Goal: Information Seeking & Learning: Learn about a topic

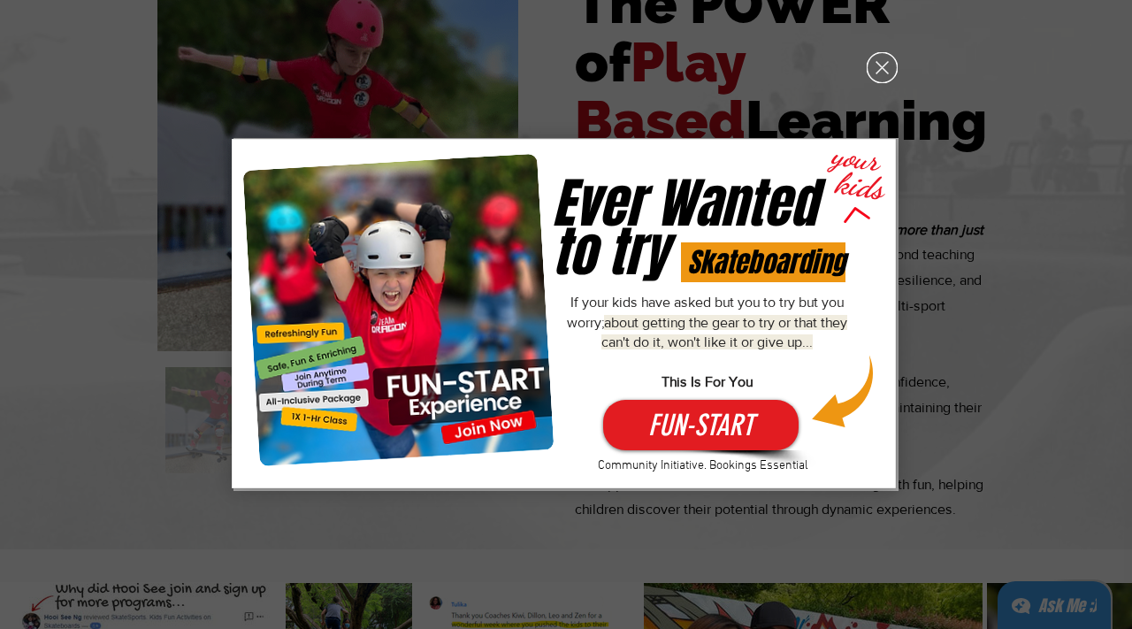
click at [874, 65] on icon "Back to site" at bounding box center [882, 67] width 31 height 31
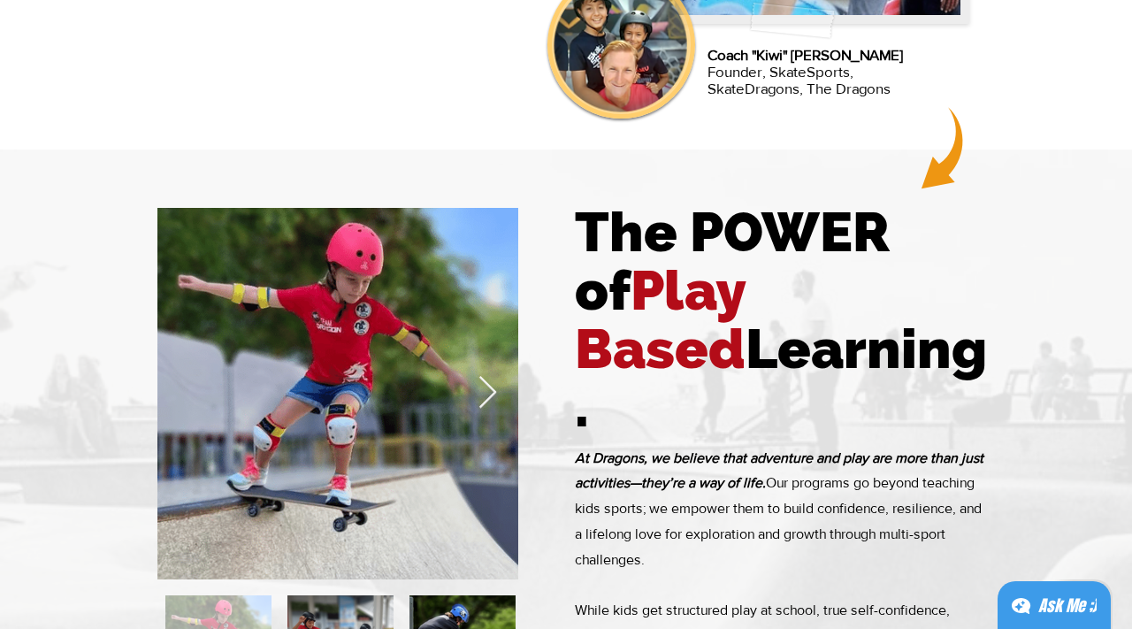
scroll to position [1270, 0]
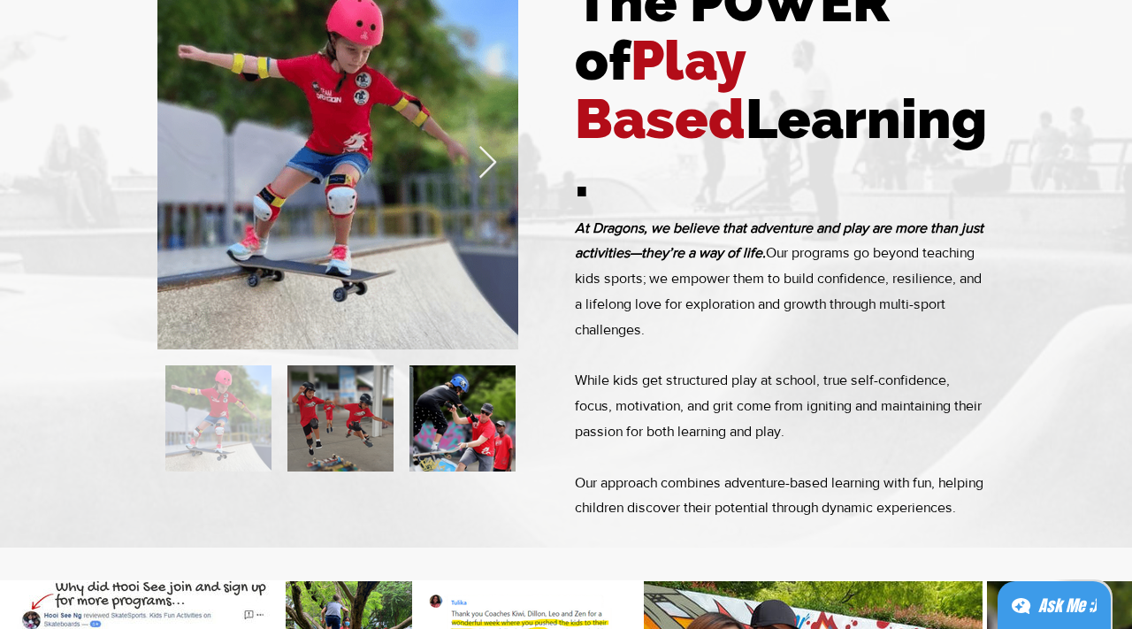
click at [808, 134] on span "Learning." at bounding box center [781, 148] width 412 height 123
click at [363, 431] on div at bounding box center [340, 418] width 106 height 106
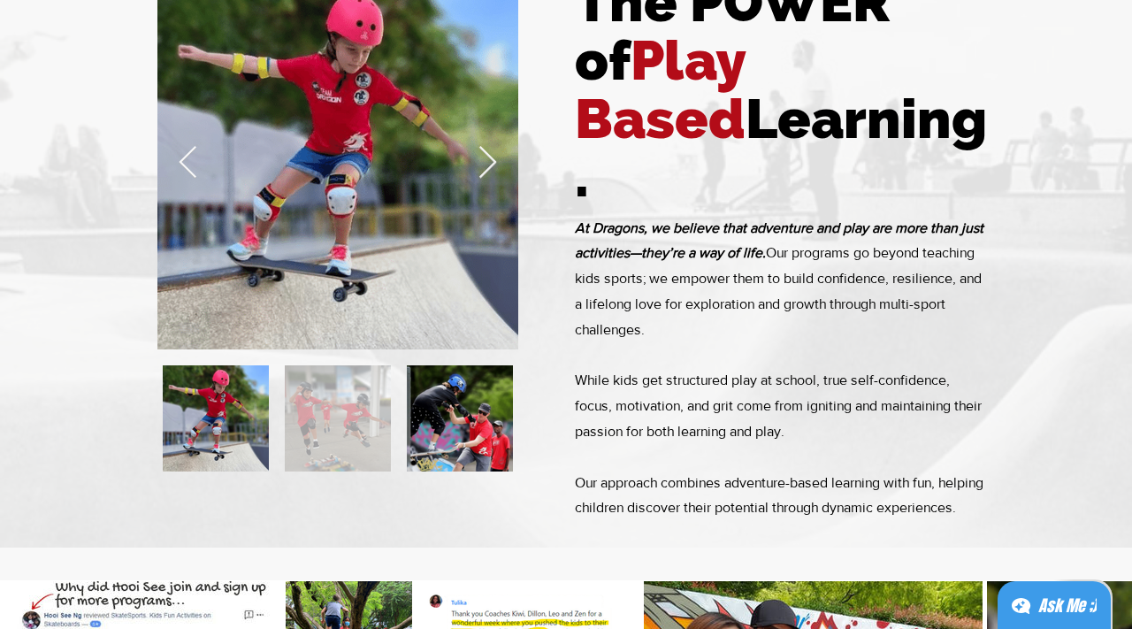
scroll to position [0, 361]
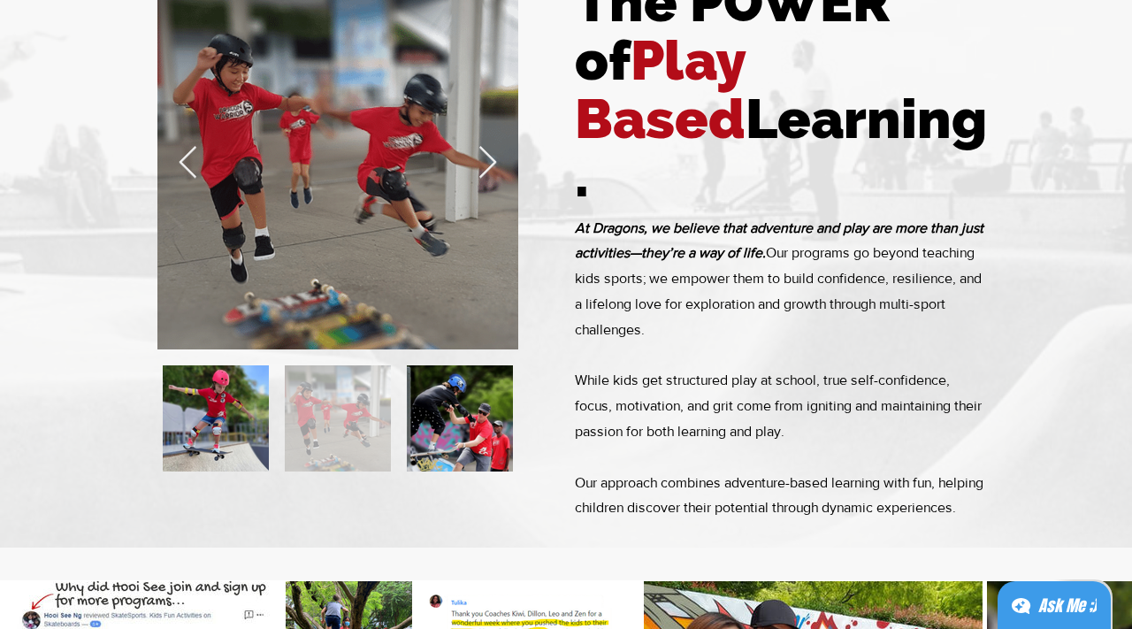
click at [424, 425] on div at bounding box center [460, 418] width 106 height 106
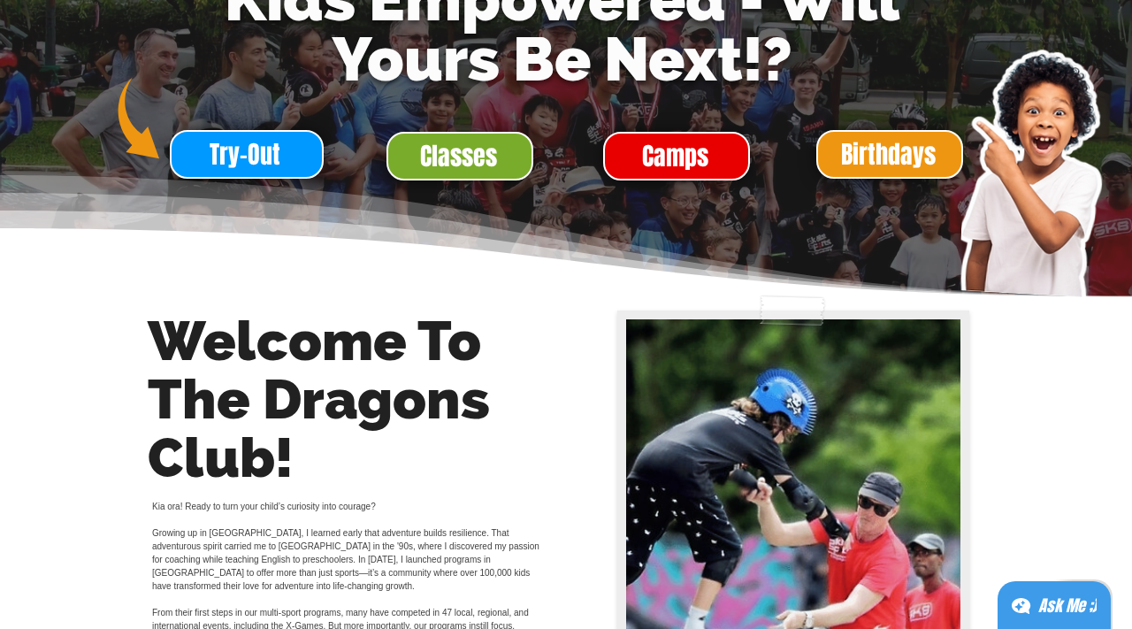
scroll to position [0, 0]
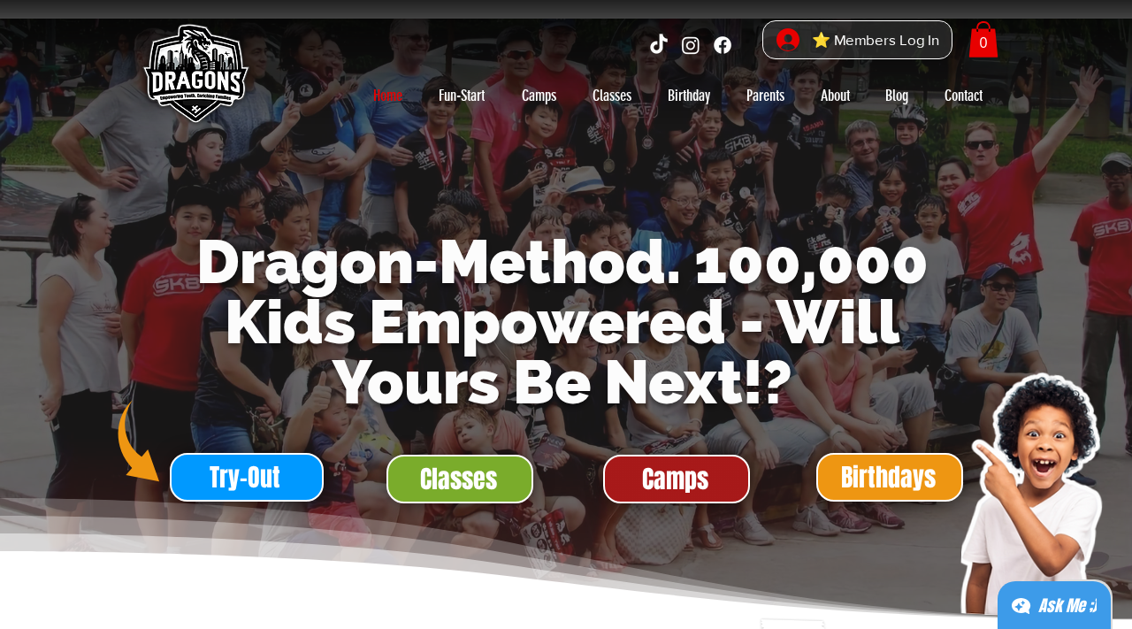
click at [646, 491] on span "Camps" at bounding box center [675, 479] width 66 height 34
click at [677, 490] on span "Camps" at bounding box center [675, 479] width 66 height 34
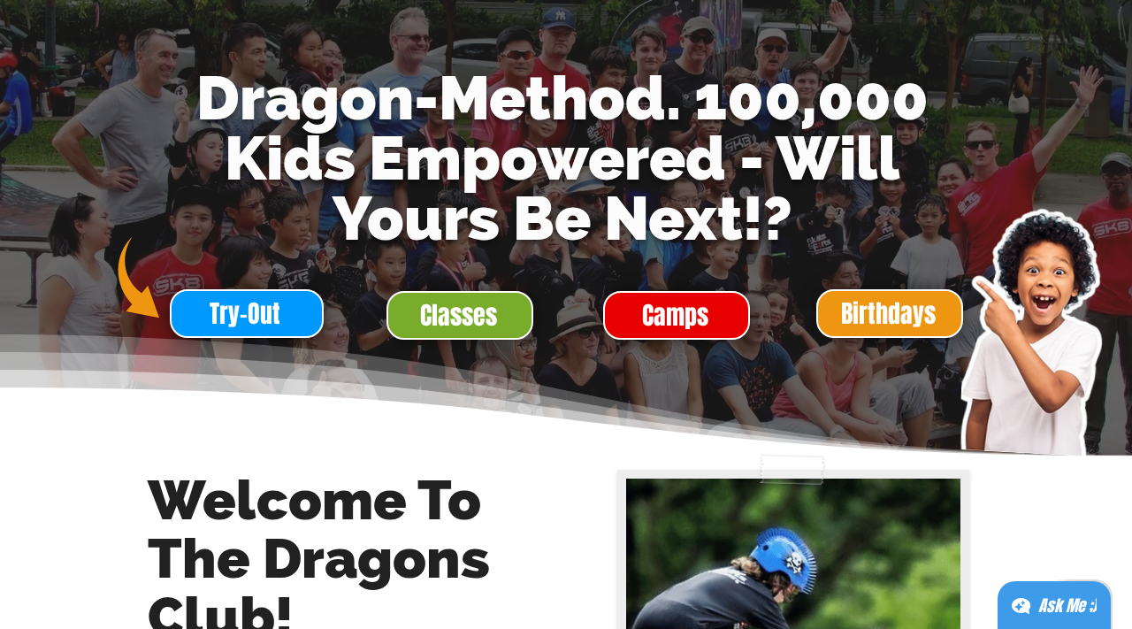
scroll to position [115, 0]
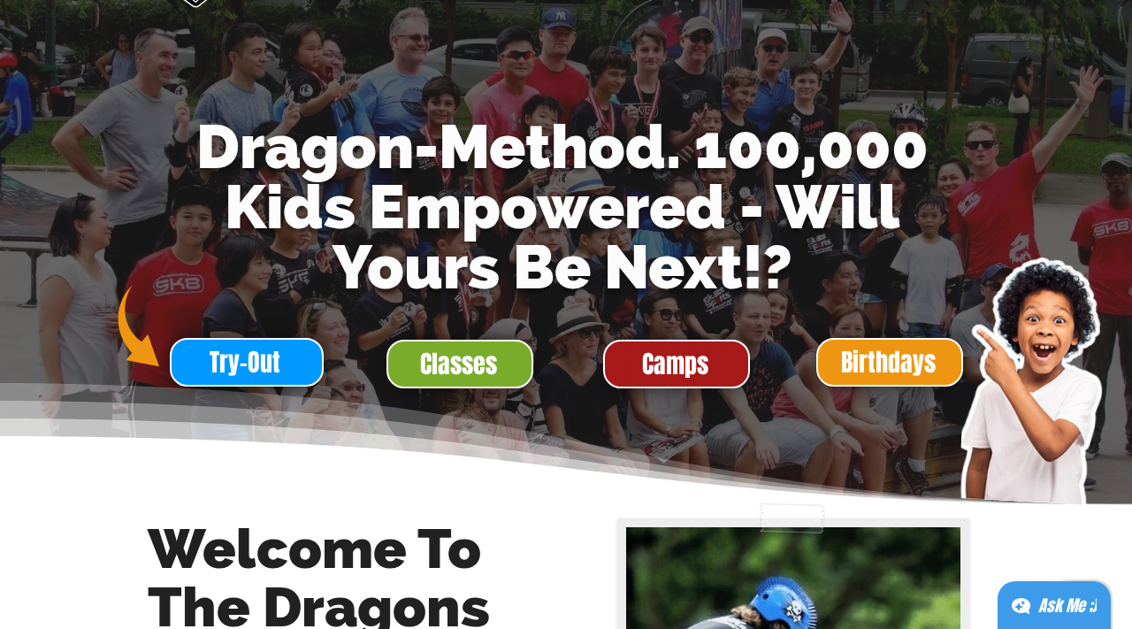
click at [706, 370] on span "Camps" at bounding box center [675, 364] width 66 height 34
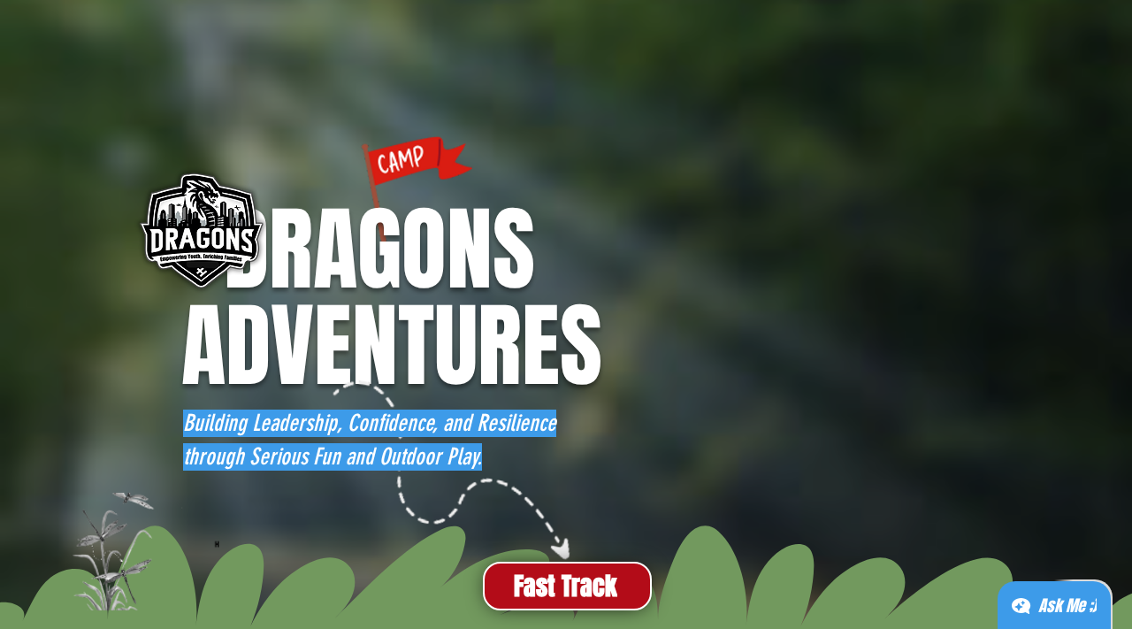
click at [695, 478] on div "main content" at bounding box center [566, 196] width 1132 height 602
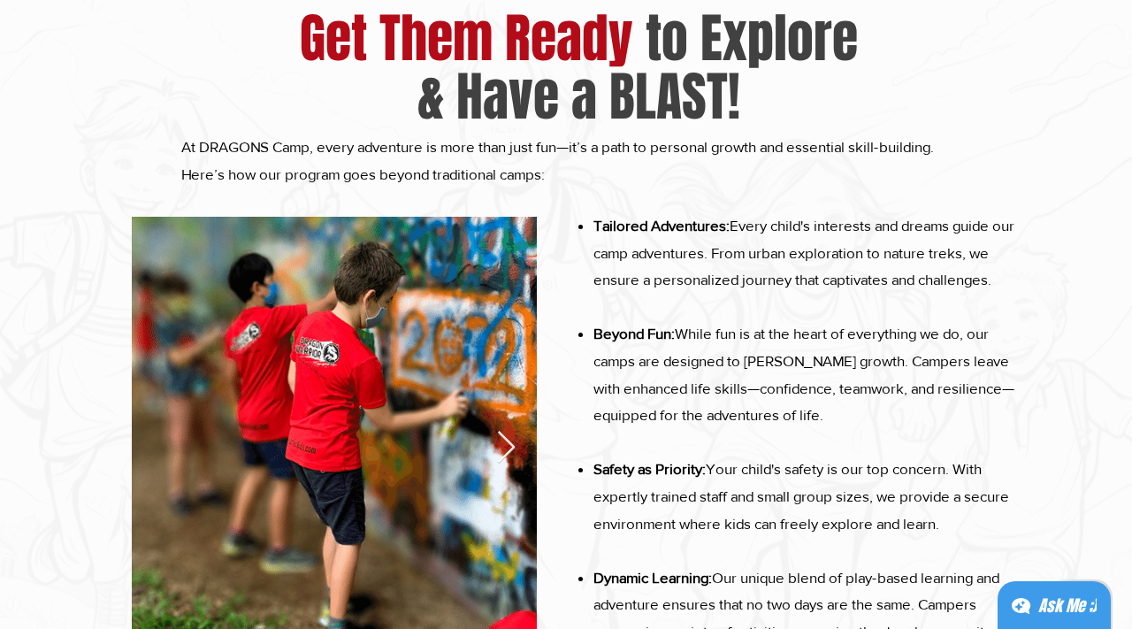
scroll to position [1717, 0]
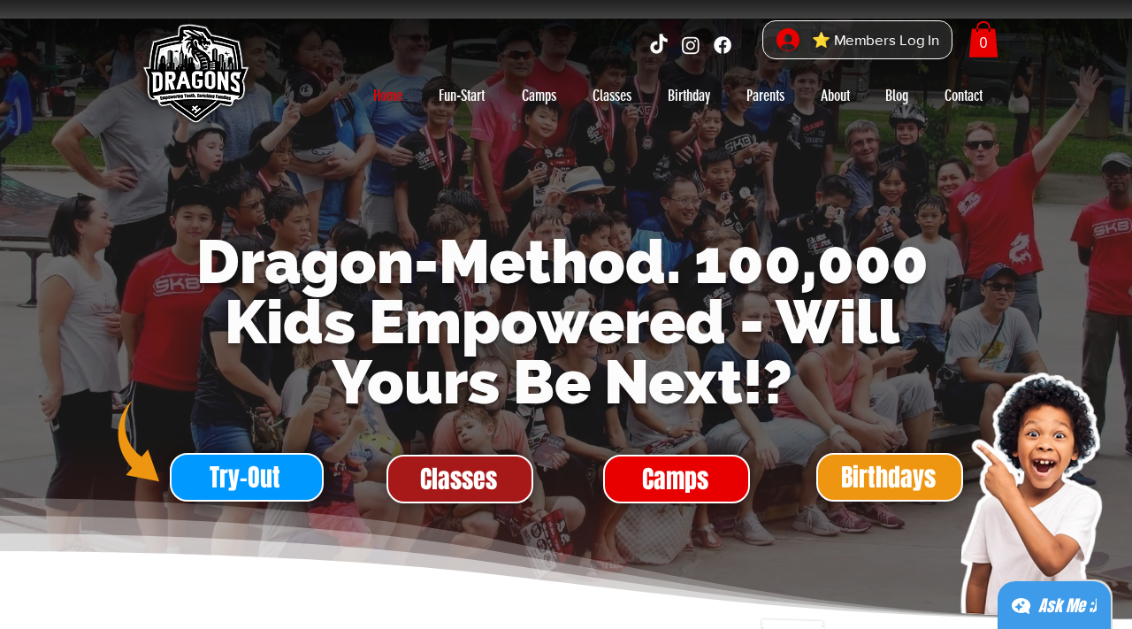
click at [418, 497] on span "Classes" at bounding box center [459, 478] width 143 height 45
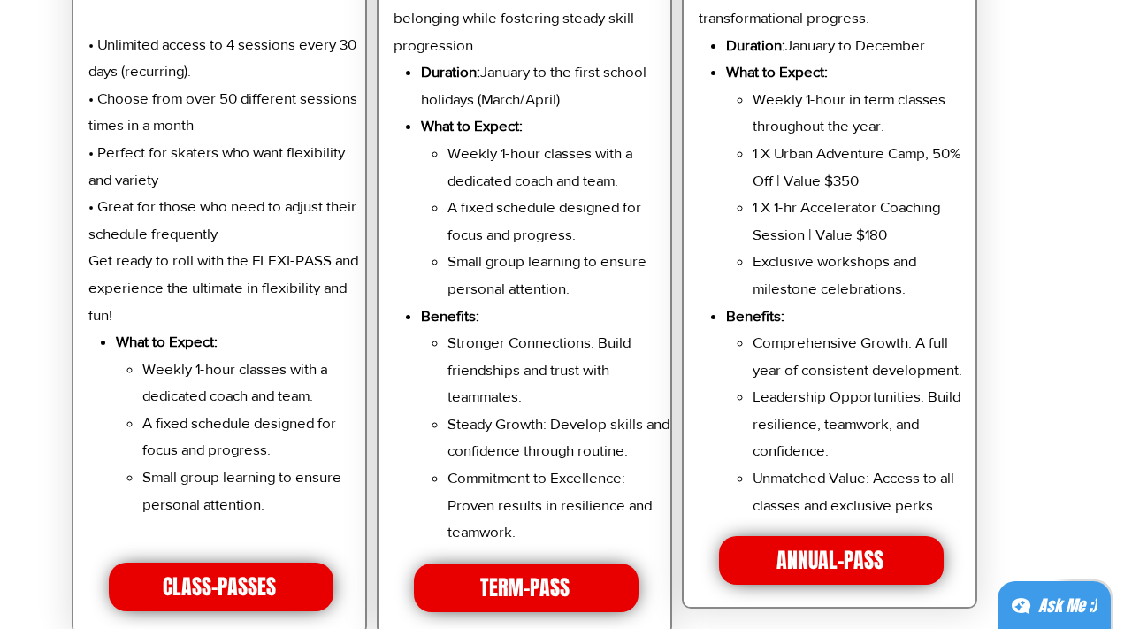
scroll to position [3925, 0]
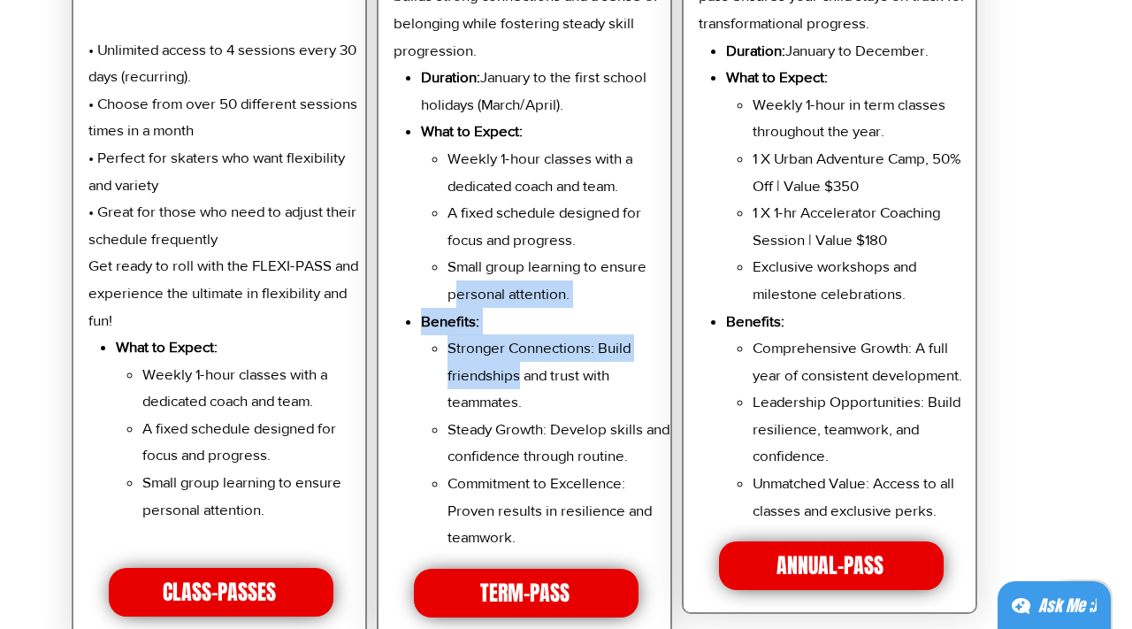
drag, startPoint x: 460, startPoint y: 292, endPoint x: 516, endPoint y: 355, distance: 85.2
click at [518, 355] on ul "Duration: January to the first school holidays (March/April). What to Expect: W…" at bounding box center [536, 307] width 271 height 487
click at [516, 355] on p "Stronger Connections: Build friendships and trust with teammates." at bounding box center [559, 374] width 224 height 81
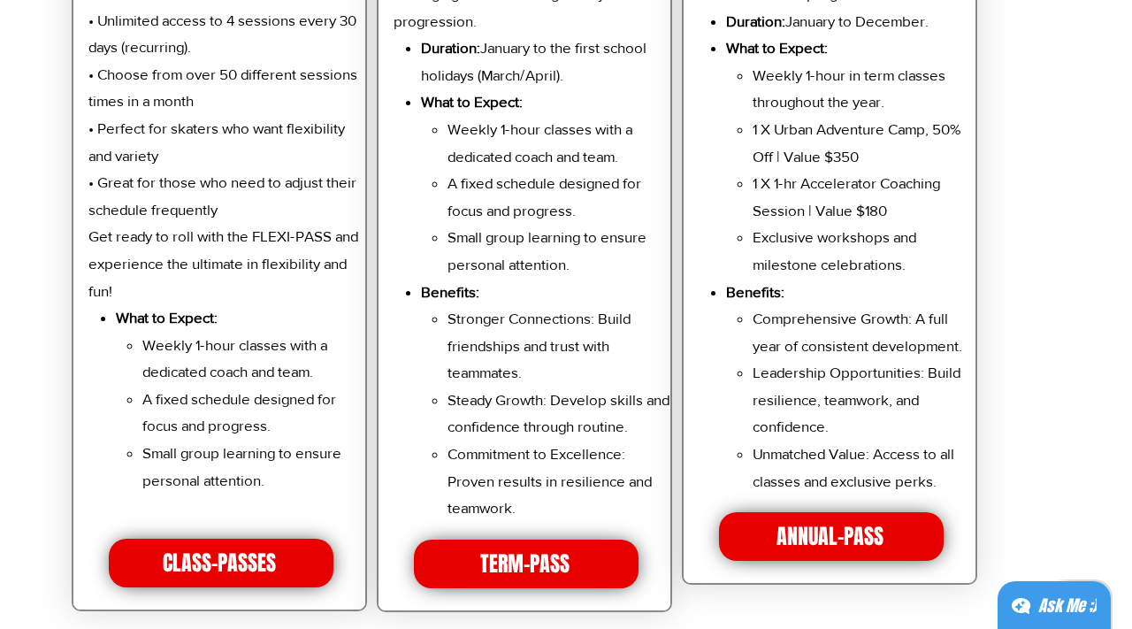
scroll to position [3956, 0]
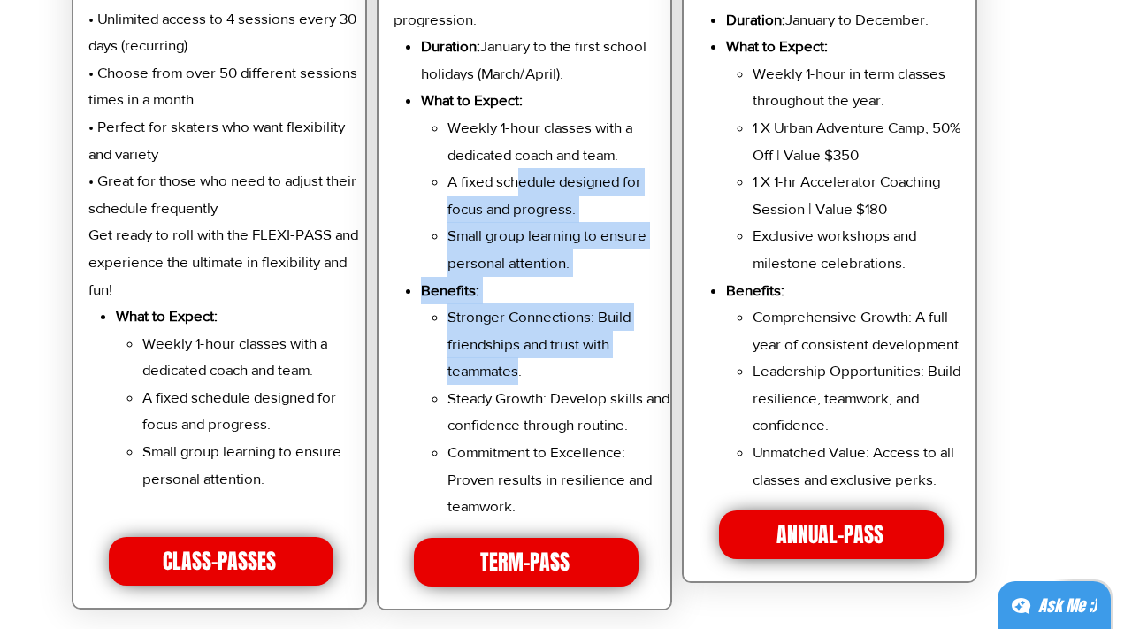
drag, startPoint x: 518, startPoint y: 356, endPoint x: 515, endPoint y: 164, distance: 192.8
click at [515, 164] on ul "Duration: January to the first school holidays (March/April). What to Expect: W…" at bounding box center [536, 276] width 271 height 487
click at [515, 168] on p "A fixed schedule designed for focus and progress." at bounding box center [559, 195] width 224 height 54
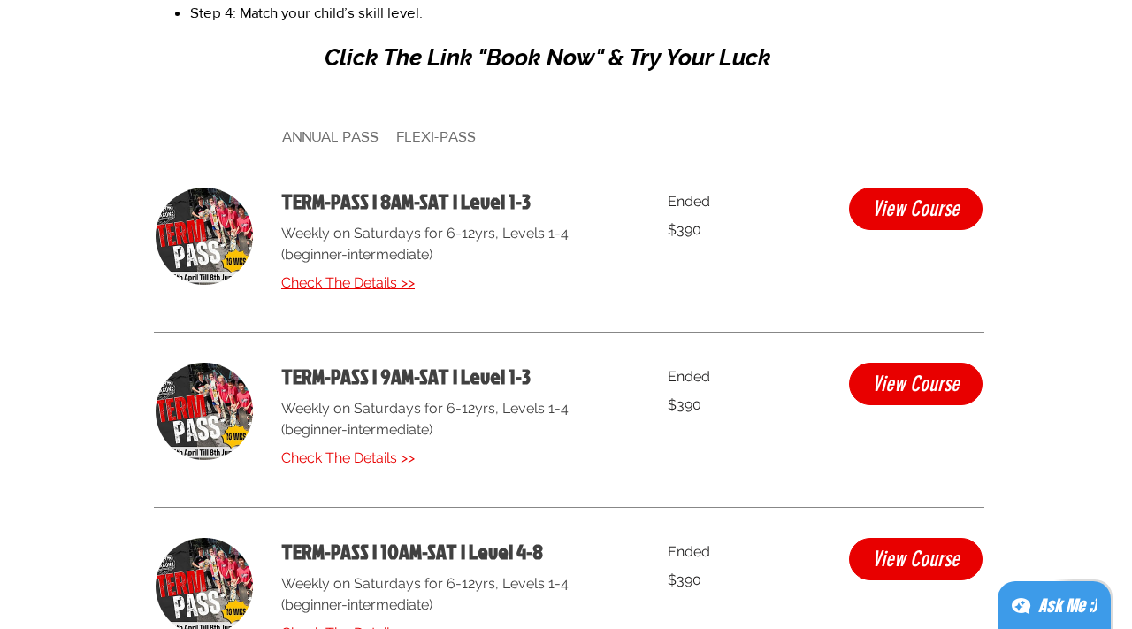
scroll to position [4825, 0]
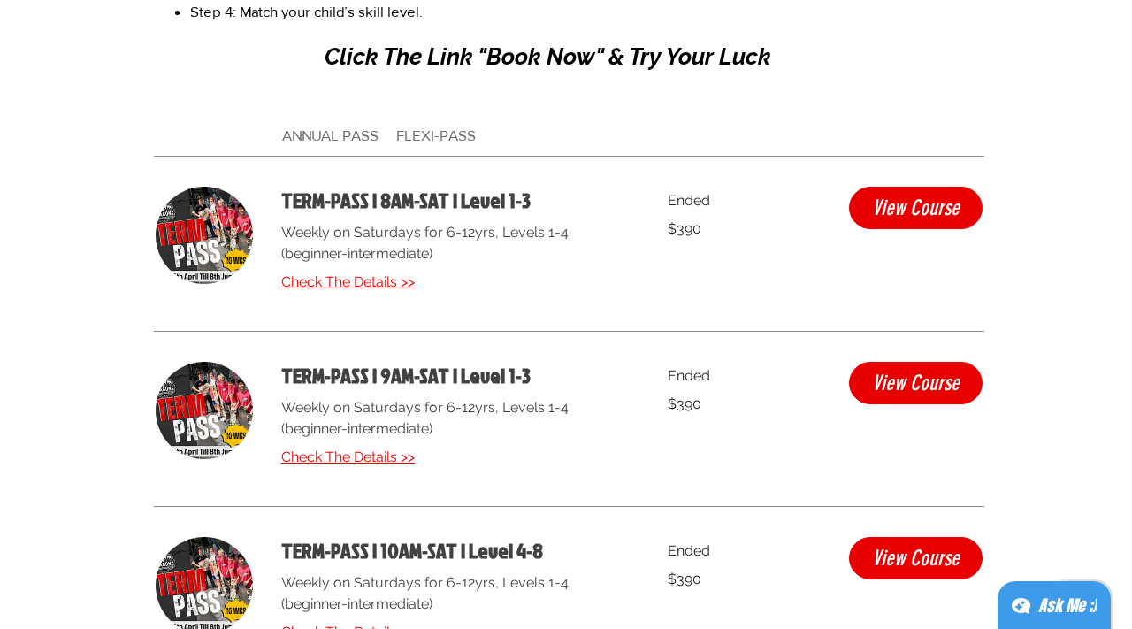
click at [503, 407] on p "Weekly on Saturdays for 6-12yrs, Levels 1-4 (beginner-intermediate)" at bounding box center [453, 418] width 344 height 42
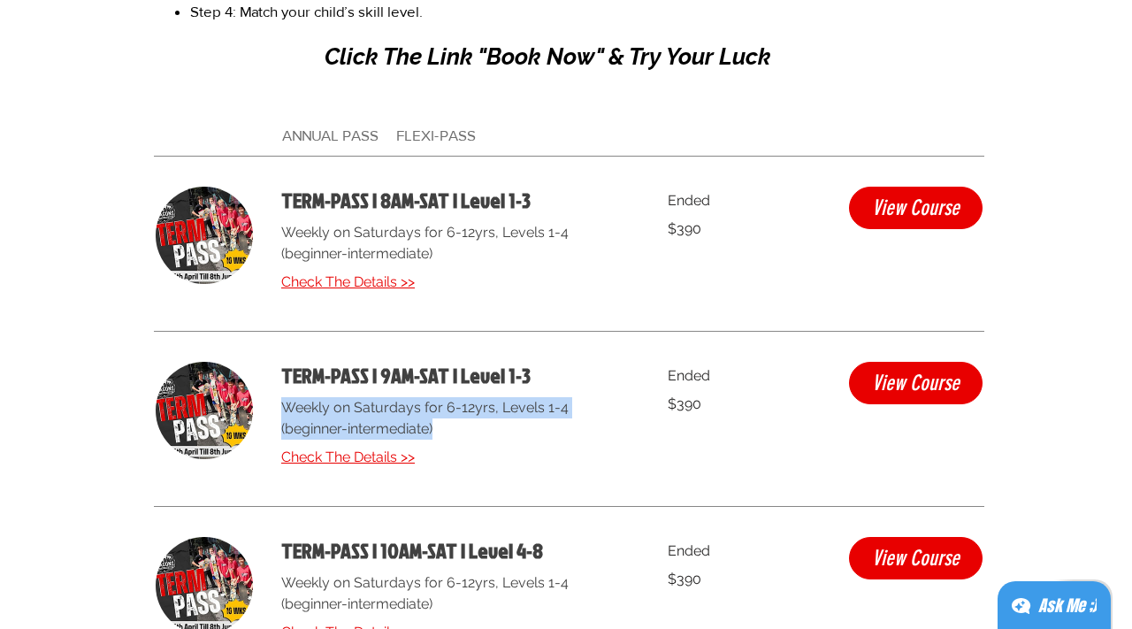
click at [503, 407] on p "Weekly on Saturdays for 6-12yrs, Levels 1-4 (beginner-intermediate)" at bounding box center [453, 418] width 344 height 42
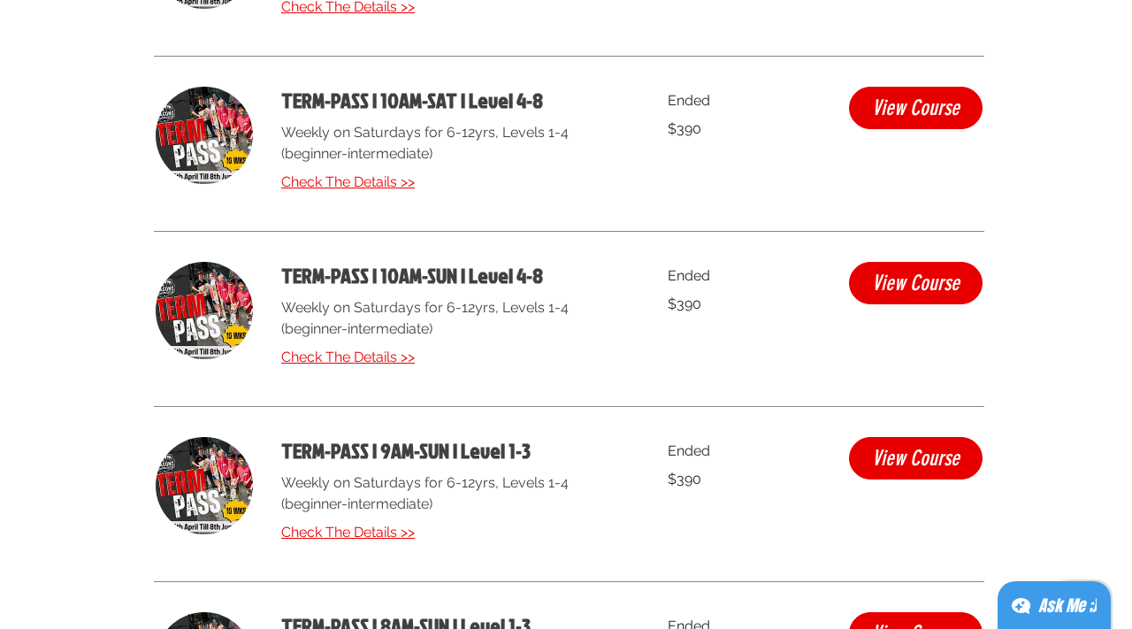
scroll to position [5272, 0]
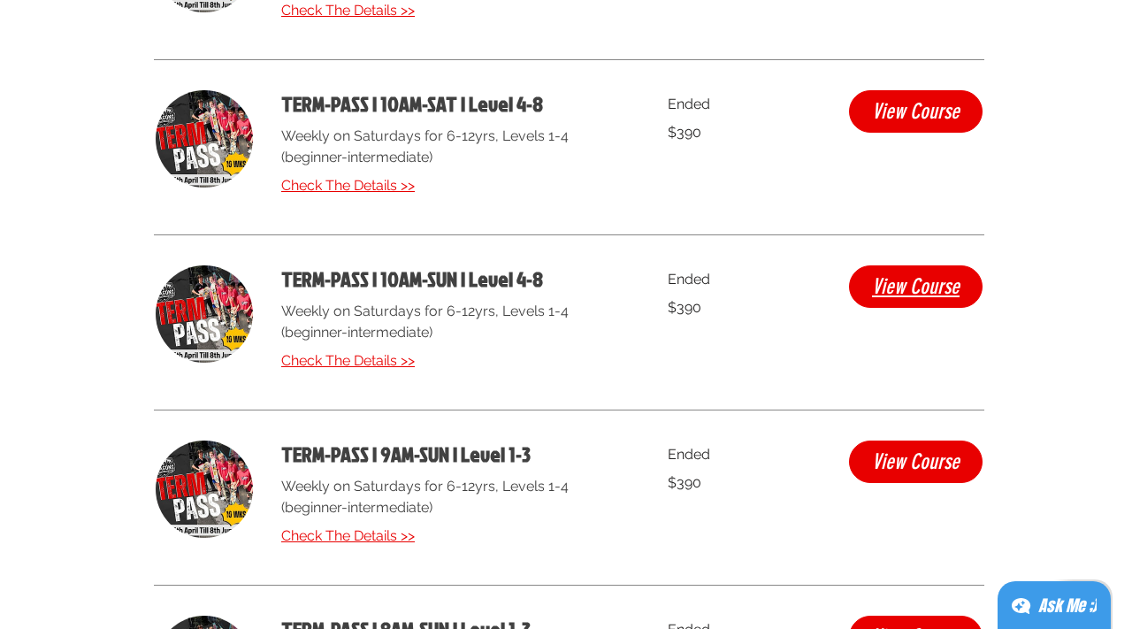
click at [905, 278] on span "View Course" at bounding box center [916, 286] width 88 height 21
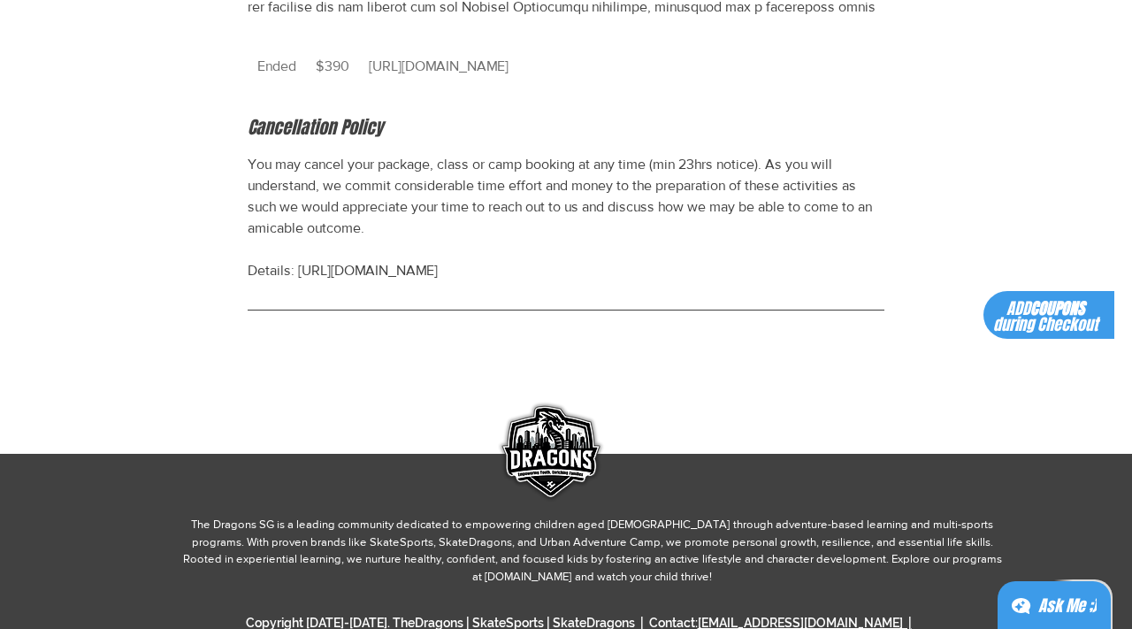
scroll to position [1216, 0]
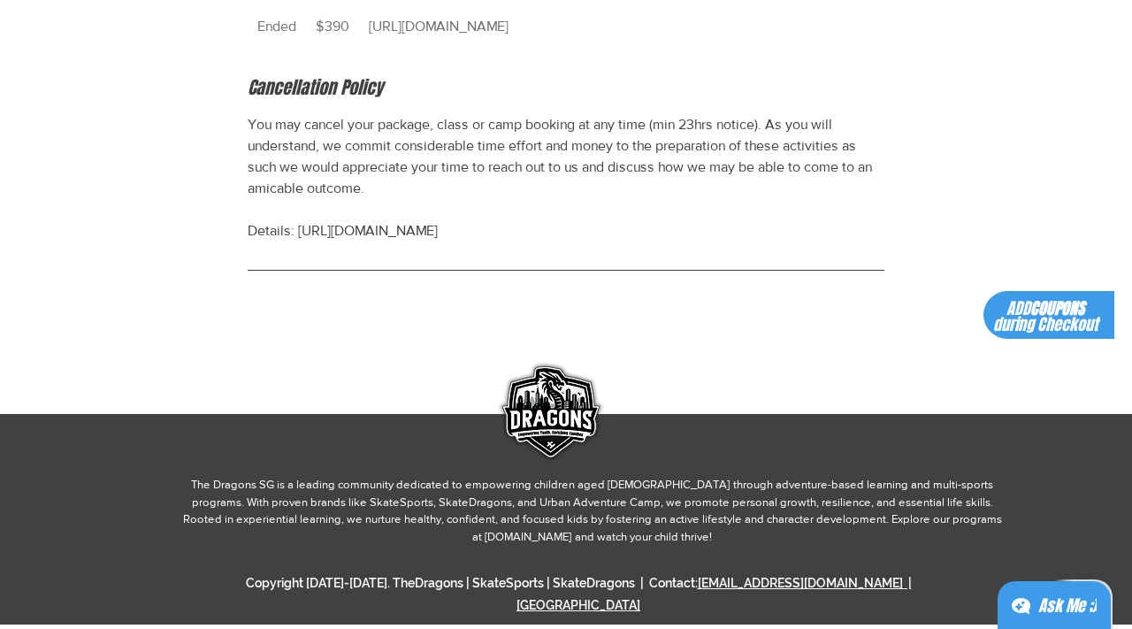
click at [486, 47] on span "[URL][DOMAIN_NAME]" at bounding box center [438, 26] width 159 height 41
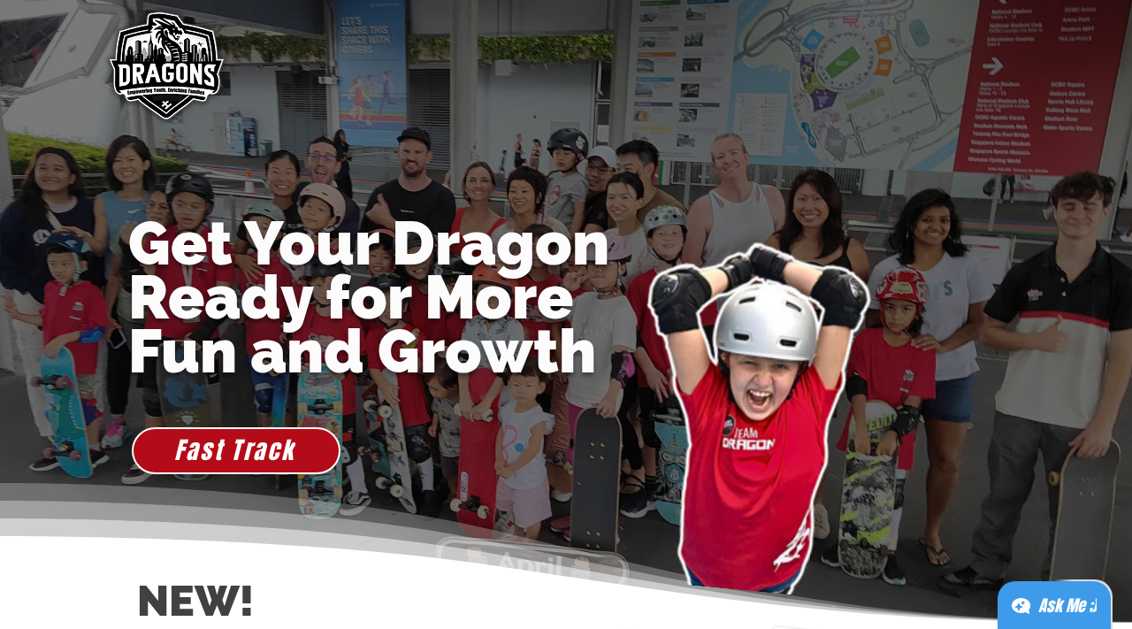
scroll to position [6, 0]
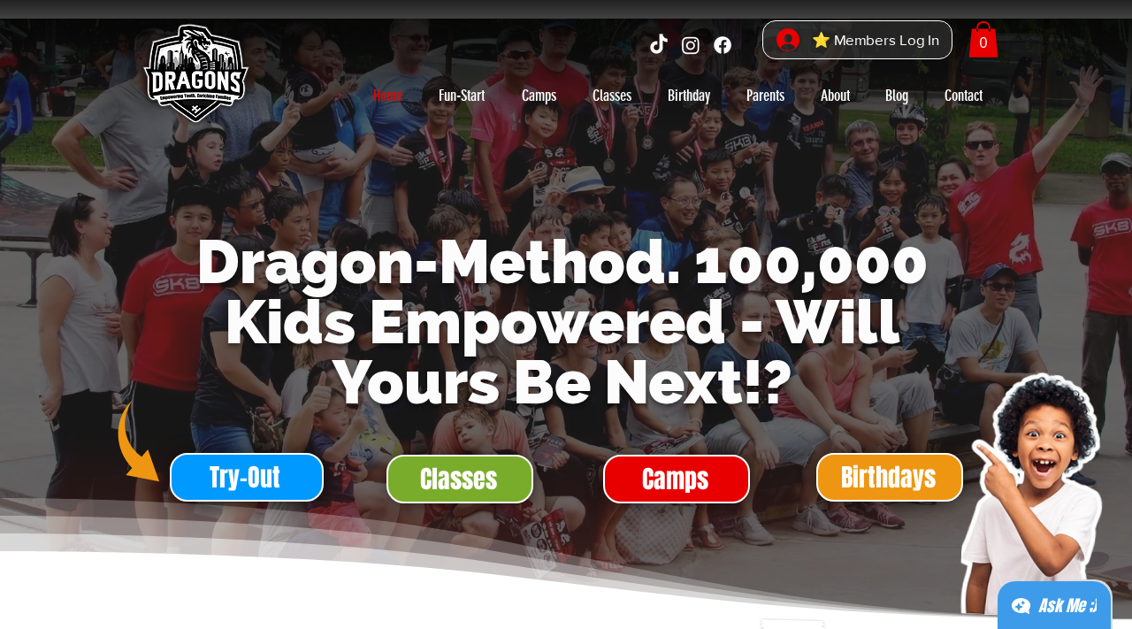
click at [505, 444] on div "main content" at bounding box center [566, 320] width 1132 height 602
click at [497, 460] on span "Classes" at bounding box center [459, 478] width 143 height 45
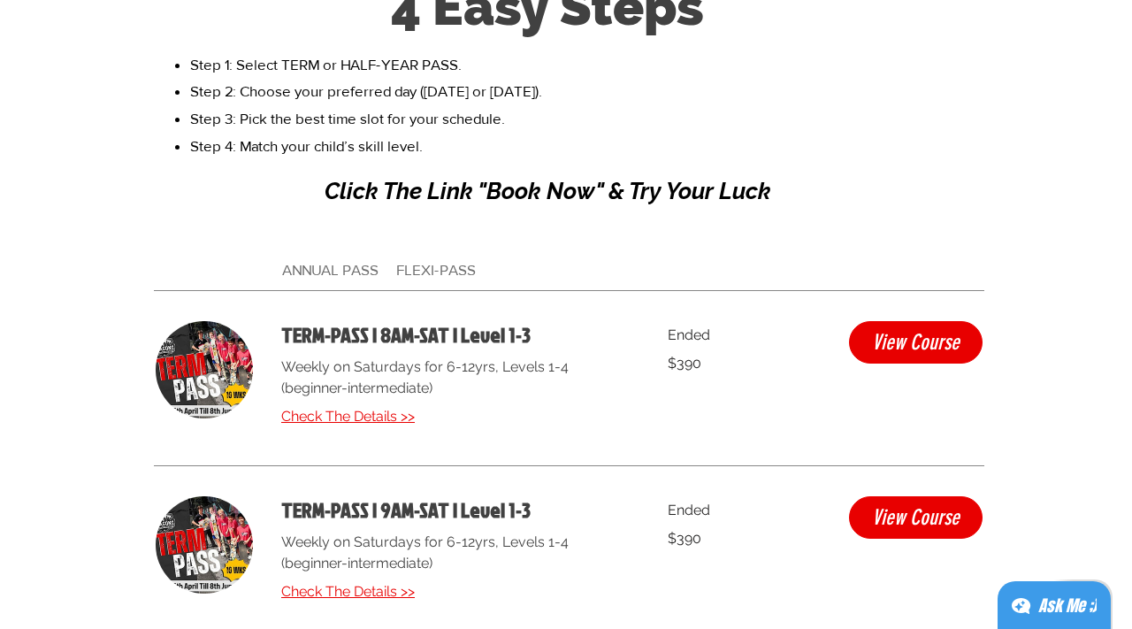
scroll to position [4692, 0]
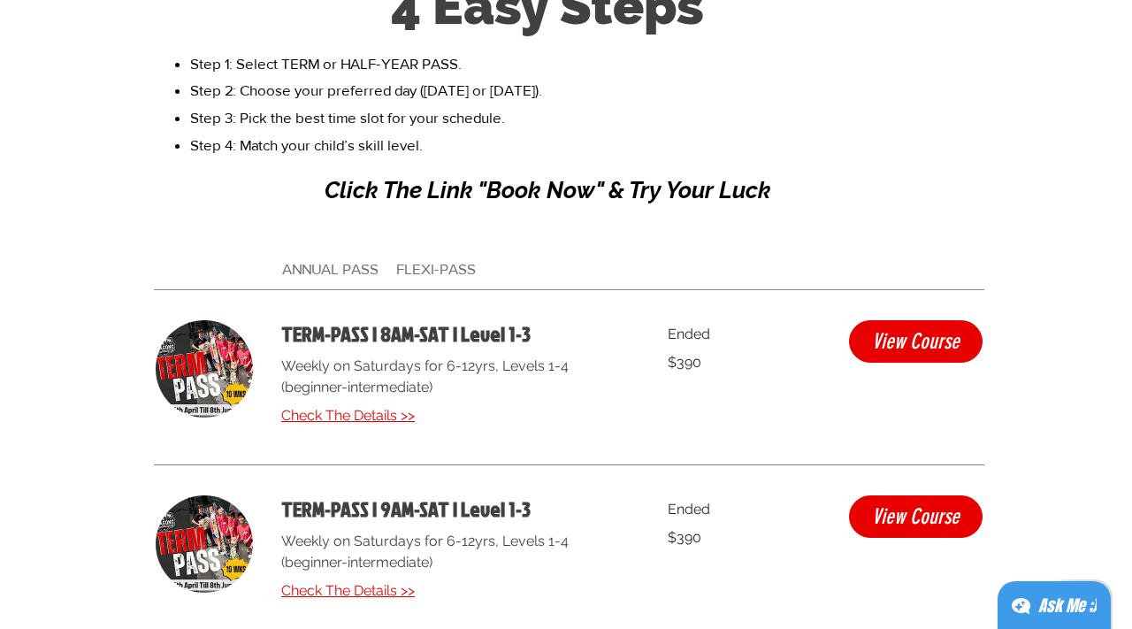
click at [362, 263] on span "ANNUAL PASS FLEXI-PASS" at bounding box center [379, 268] width 194 height 17
click at [449, 261] on span "ANNUAL PASS FLEXI-PASS" at bounding box center [379, 268] width 194 height 17
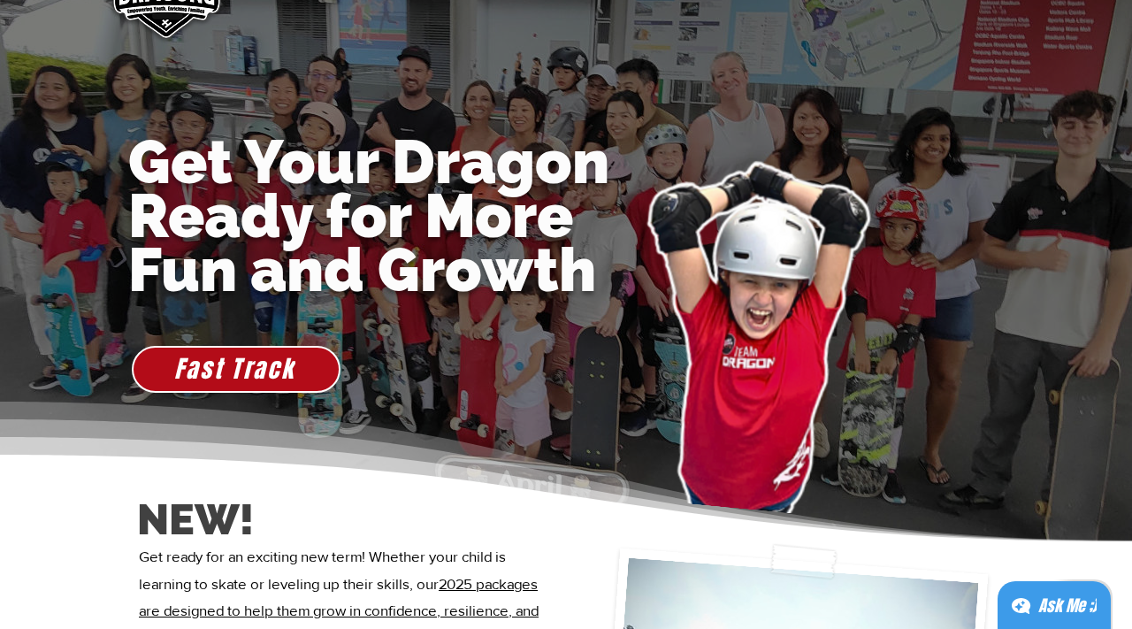
scroll to position [0, 0]
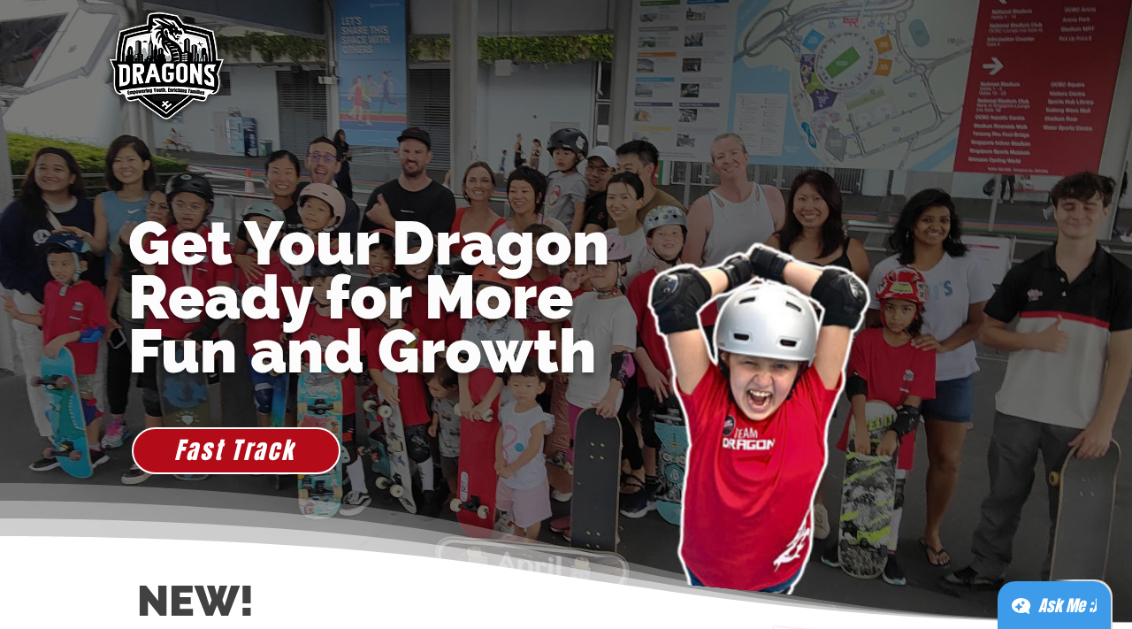
click at [158, 50] on img "main content" at bounding box center [164, 67] width 135 height 135
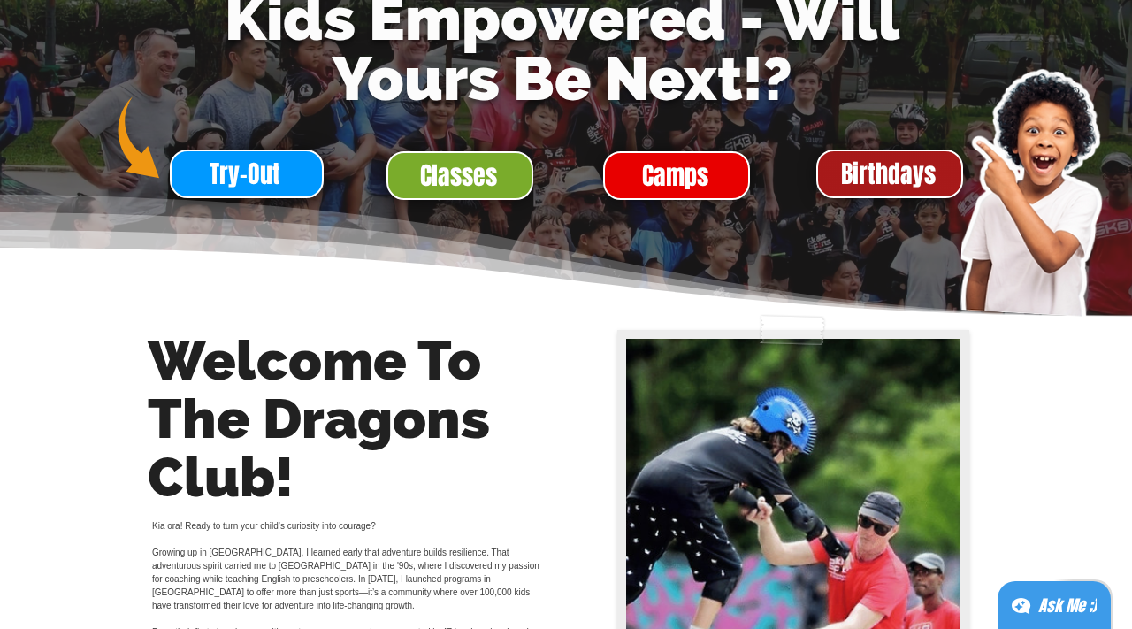
scroll to position [260, 0]
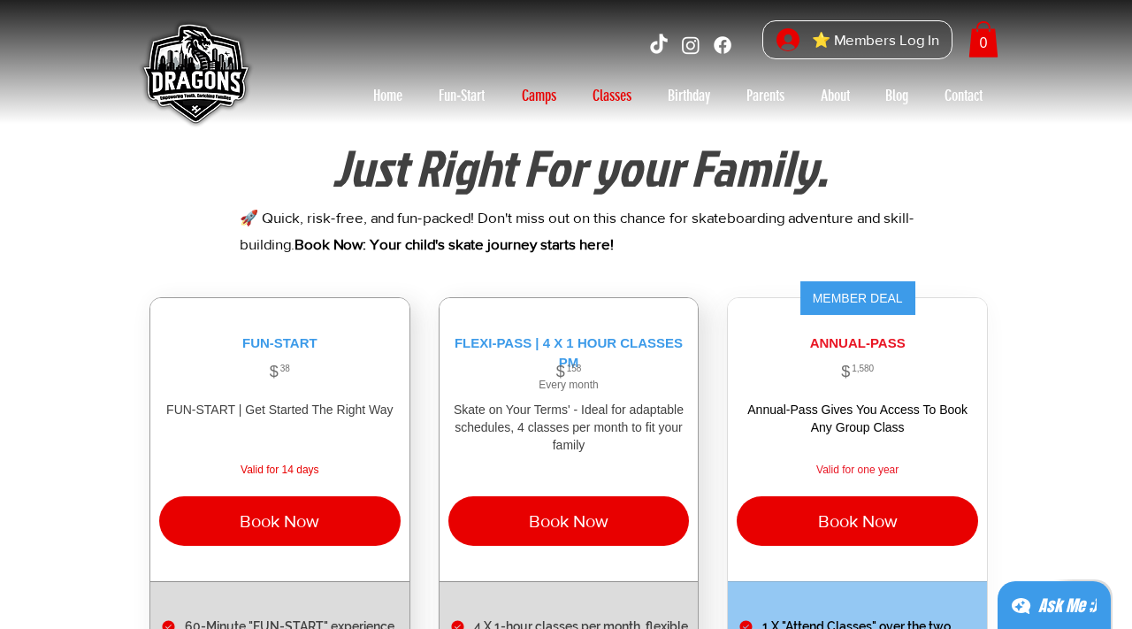
click at [547, 89] on p "Camps" at bounding box center [539, 95] width 52 height 28
click at [554, 88] on p "Camps" at bounding box center [539, 95] width 52 height 28
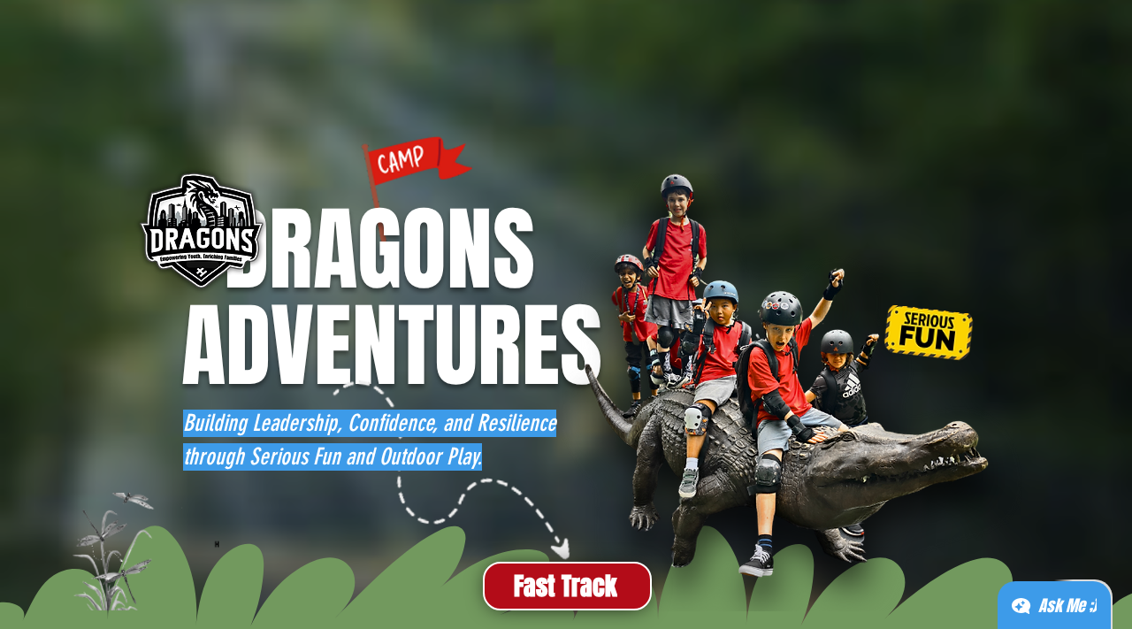
click at [554, 88] on p "🚀 Quick, risk-free, and fun-packed! Don't miss out on this chance for skateboar…" at bounding box center [580, 107] width 680 height 54
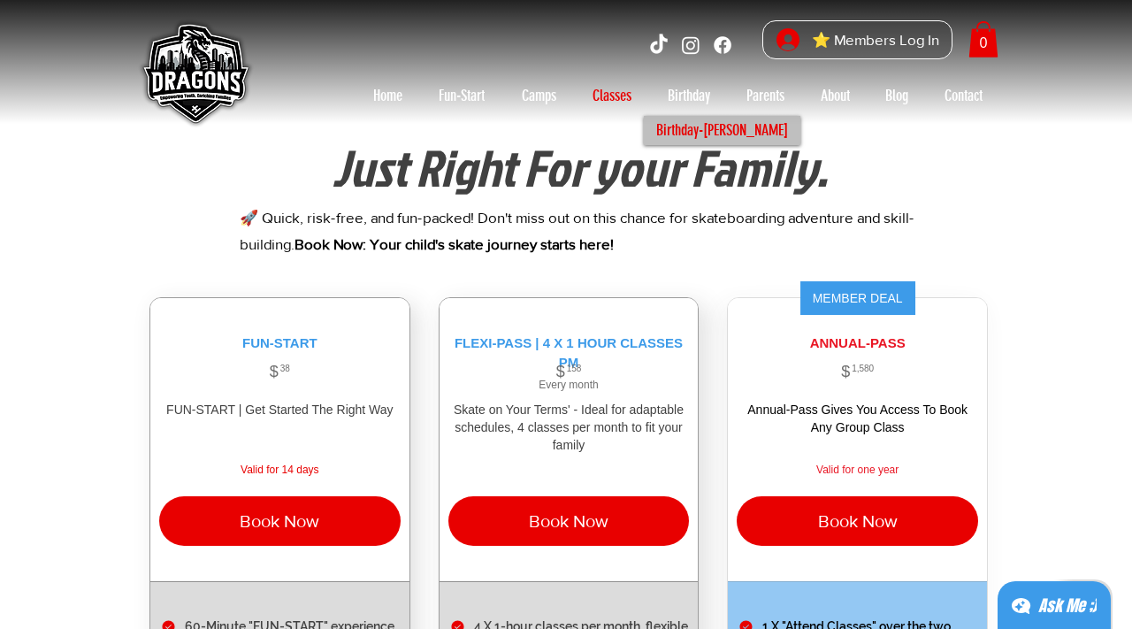
click at [697, 119] on p "Birthday-[PERSON_NAME]" at bounding box center [722, 130] width 148 height 29
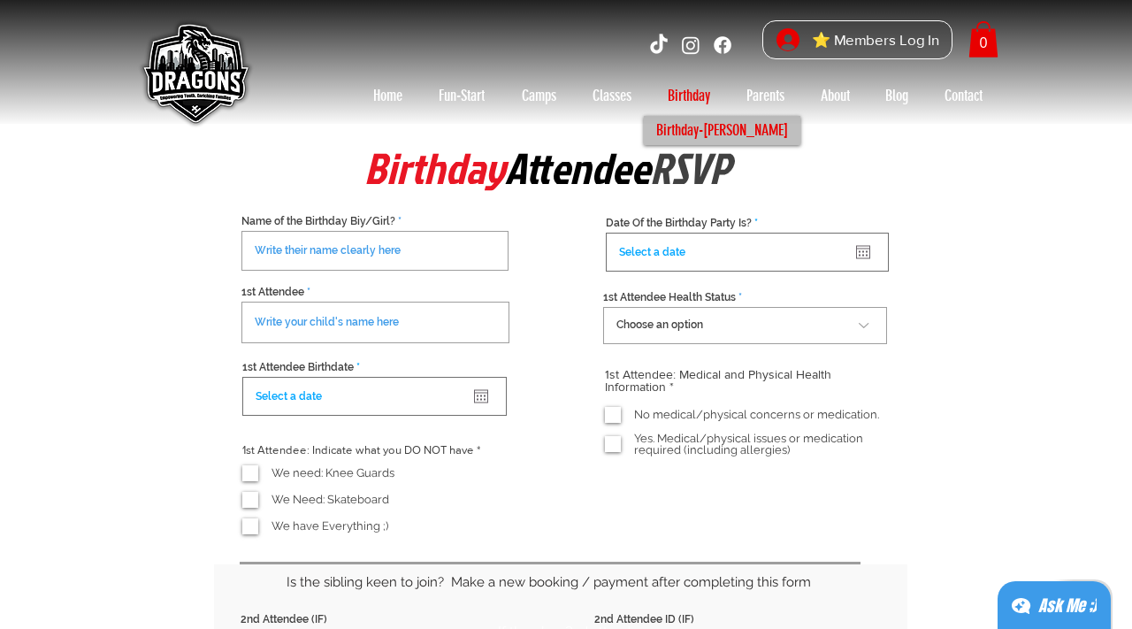
click at [196, 58] on img at bounding box center [195, 75] width 124 height 124
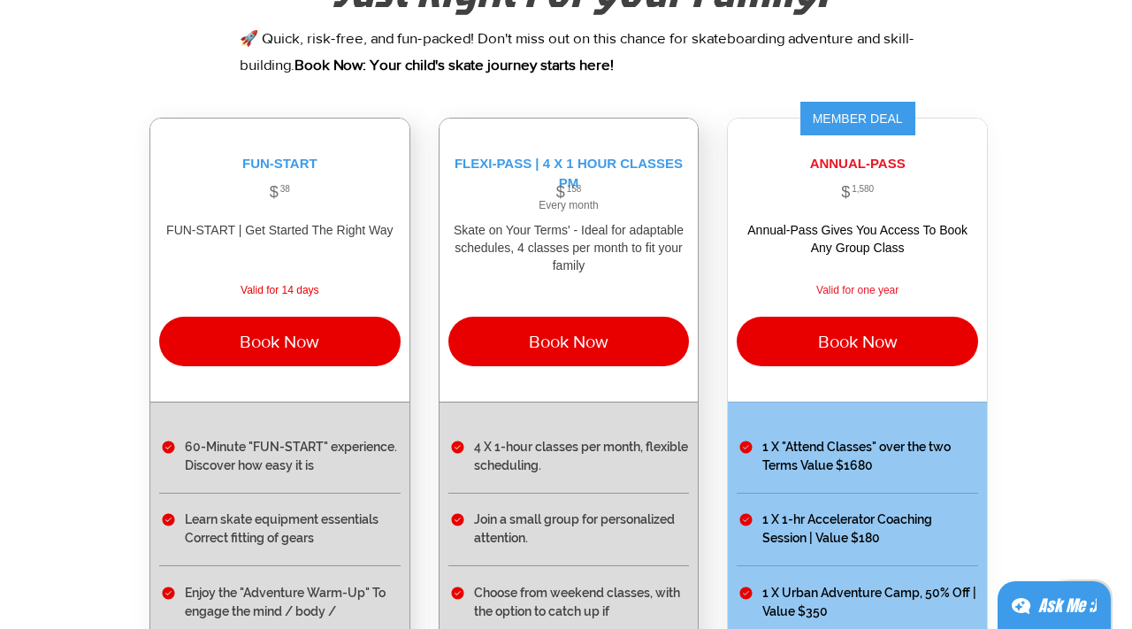
scroll to position [37, 0]
